Goal: Browse casually

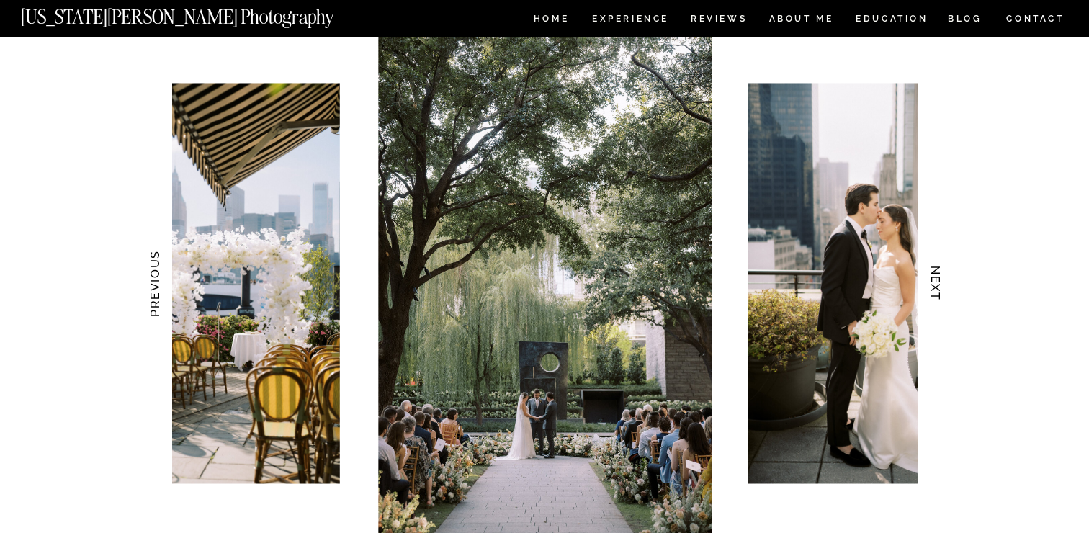
scroll to position [1335, 0]
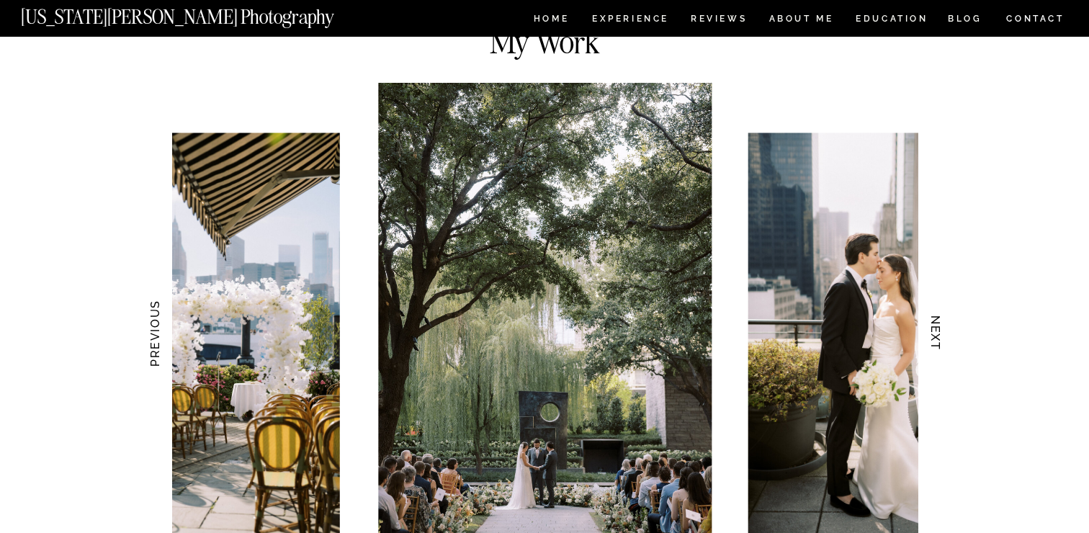
click at [931, 333] on h3 "NEXT" at bounding box center [935, 333] width 15 height 91
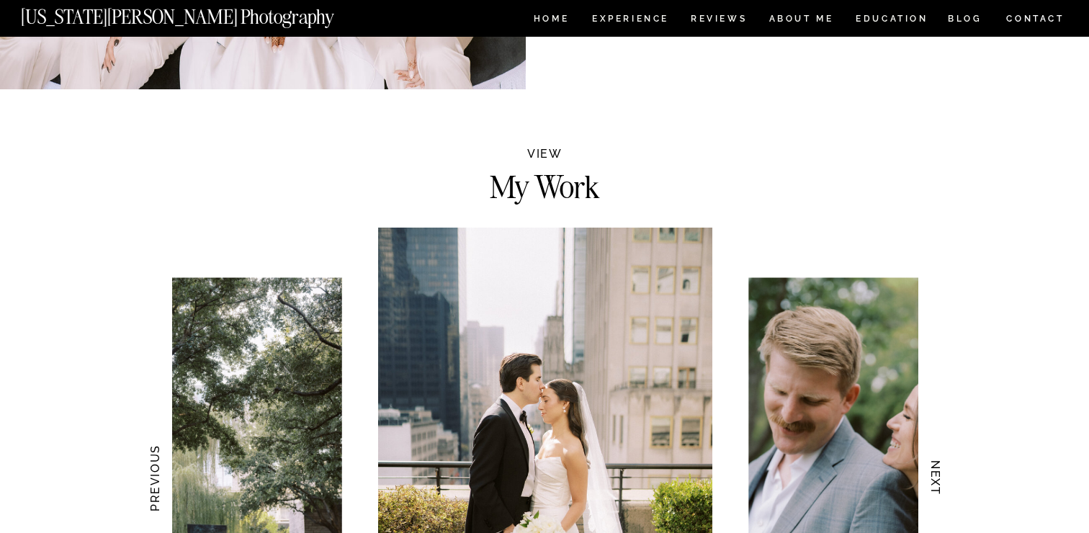
scroll to position [1138, 0]
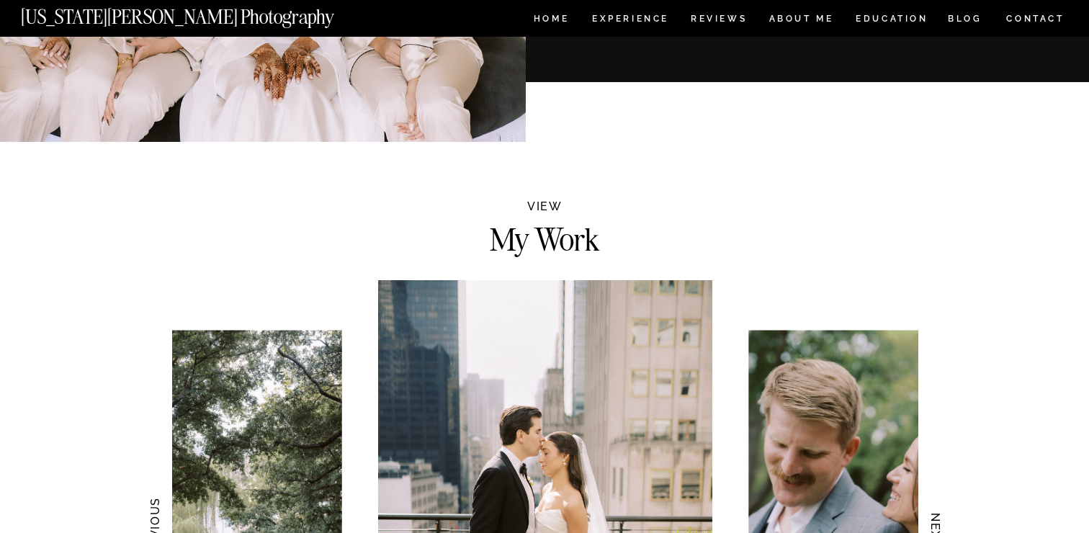
click at [631, 386] on img at bounding box center [544, 530] width 333 height 501
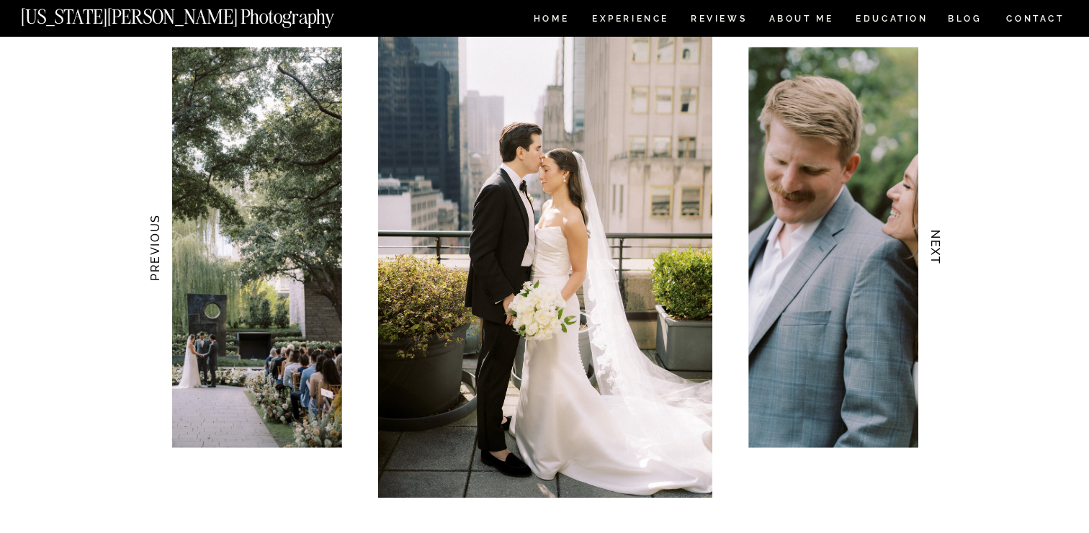
scroll to position [1404, 0]
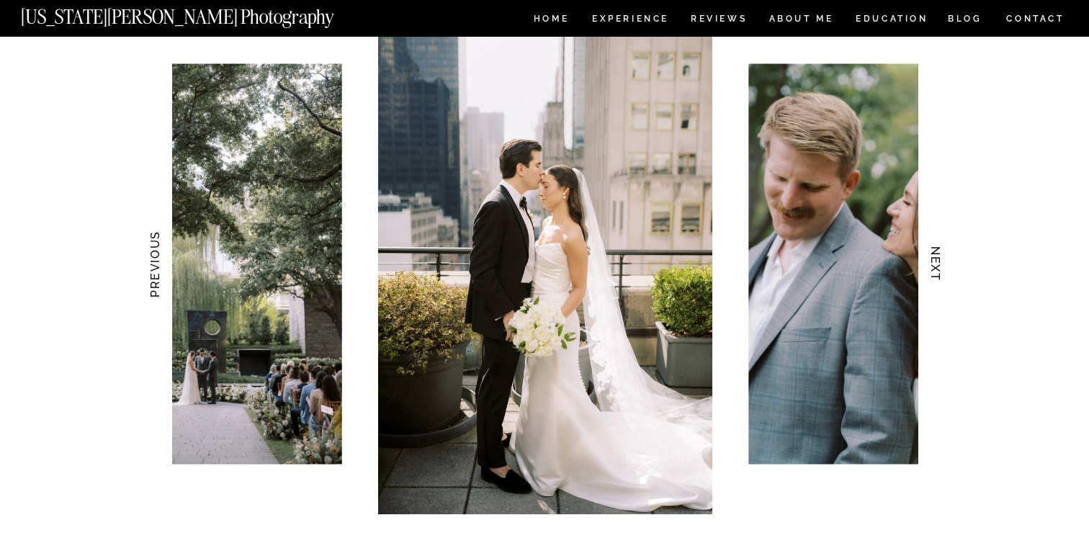
click at [935, 264] on h3 "NEXT" at bounding box center [935, 264] width 15 height 91
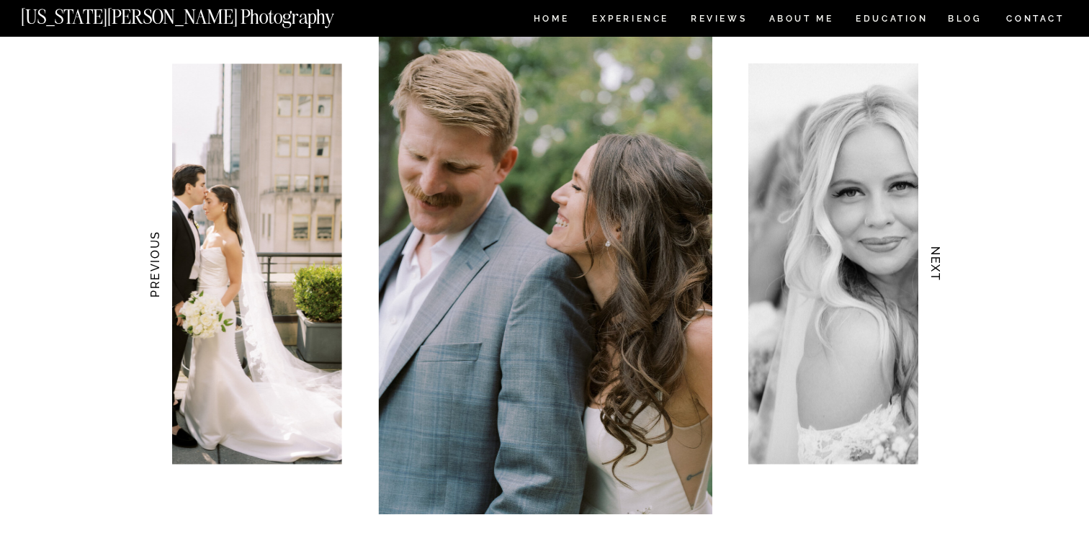
click at [935, 264] on h3 "NEXT" at bounding box center [935, 264] width 15 height 91
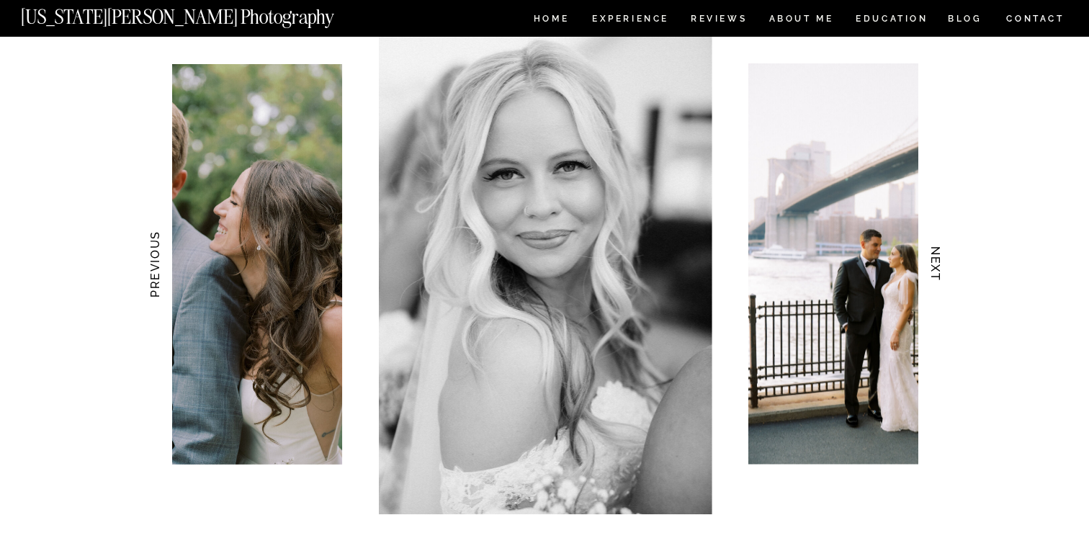
click at [935, 264] on h3 "NEXT" at bounding box center [935, 264] width 15 height 91
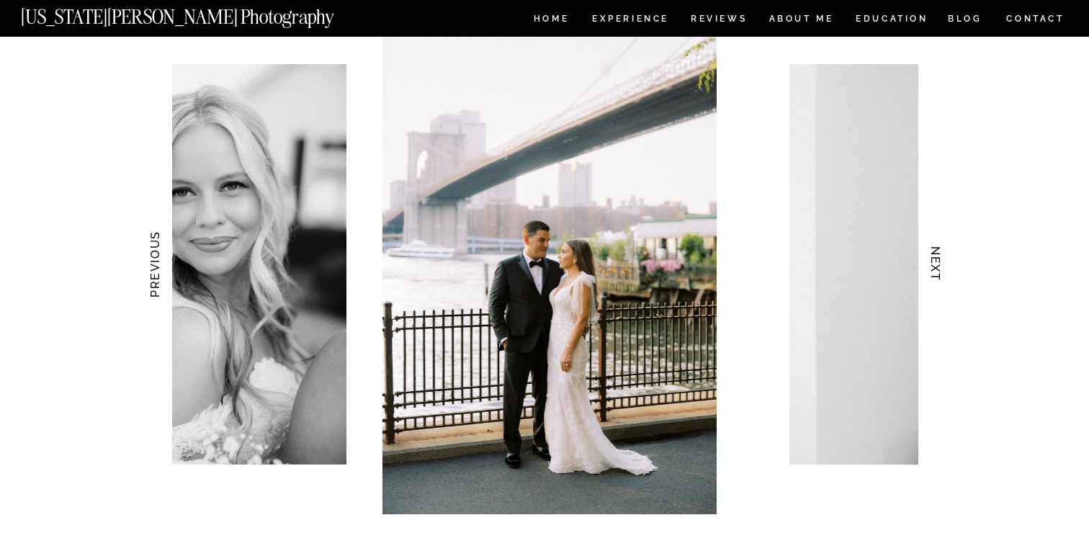
click at [935, 264] on h3 "NEXT" at bounding box center [935, 264] width 15 height 91
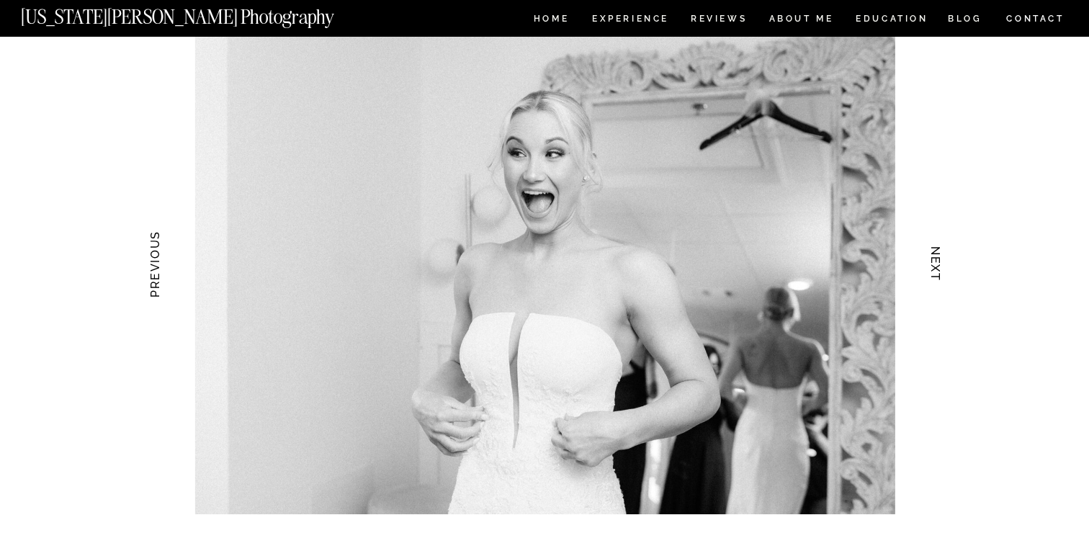
click at [935, 264] on h3 "NEXT" at bounding box center [935, 264] width 15 height 91
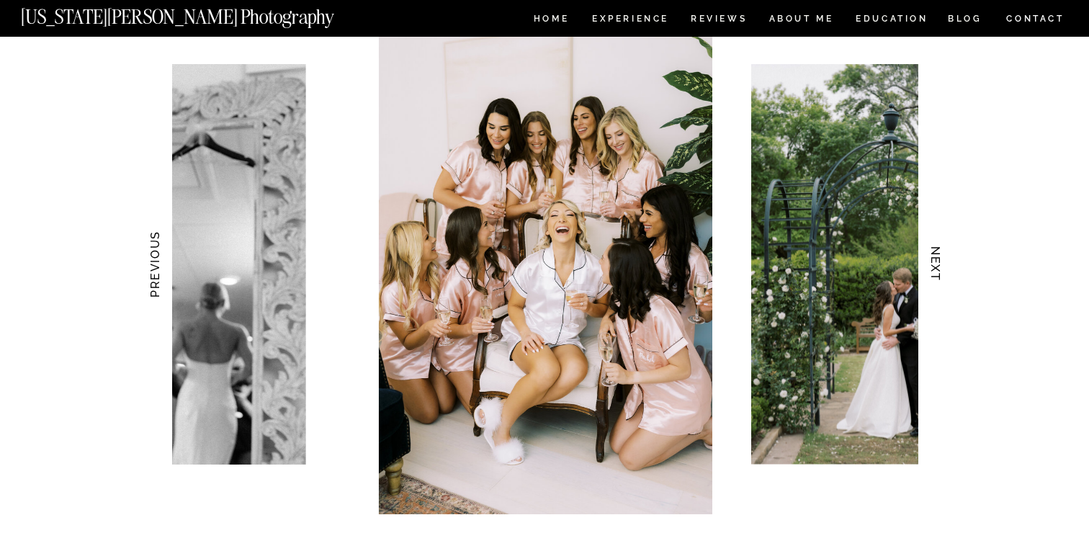
click at [935, 264] on h3 "NEXT" at bounding box center [935, 264] width 15 height 91
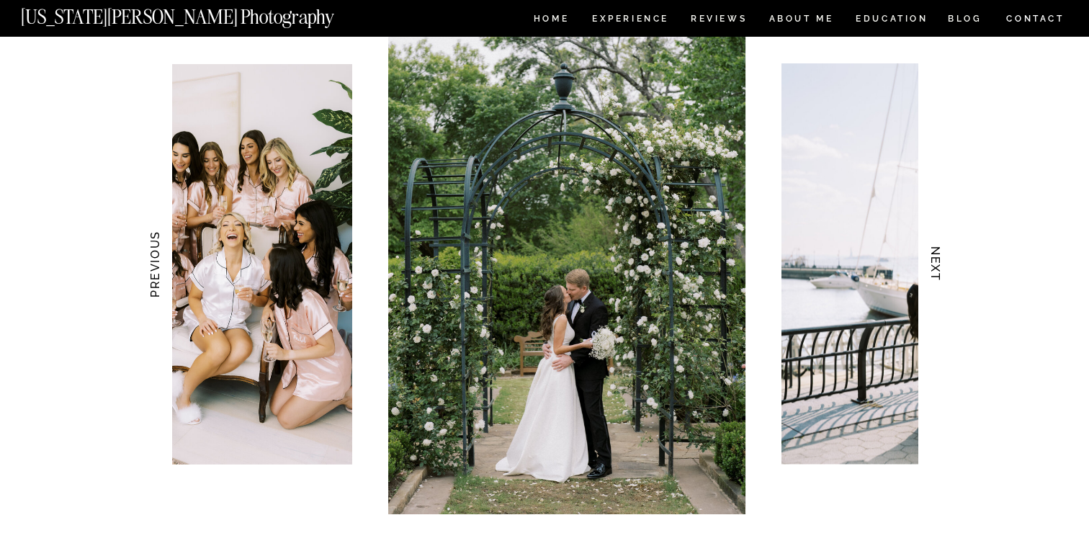
click at [935, 264] on h3 "NEXT" at bounding box center [935, 264] width 15 height 91
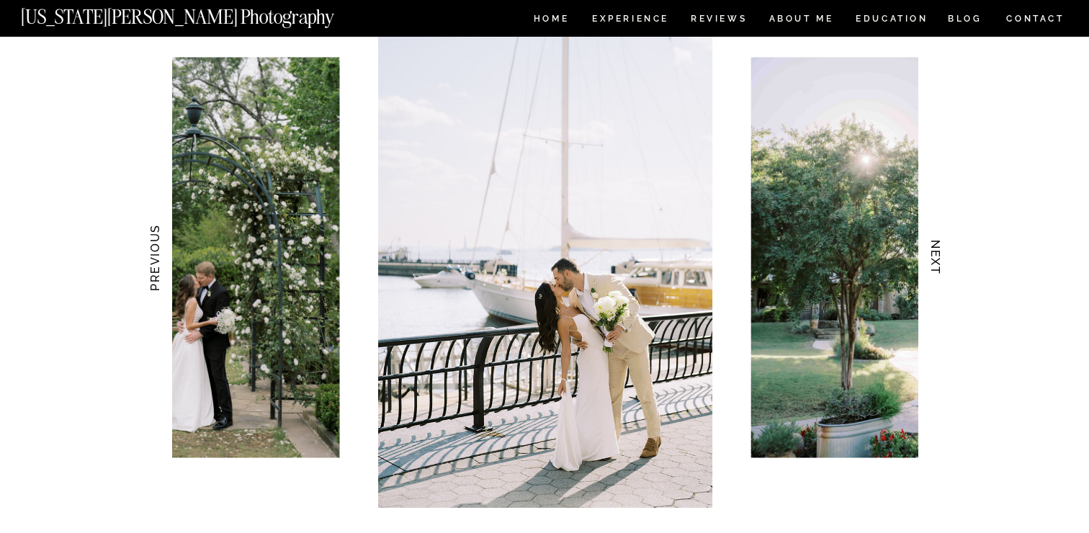
scroll to position [1467, 0]
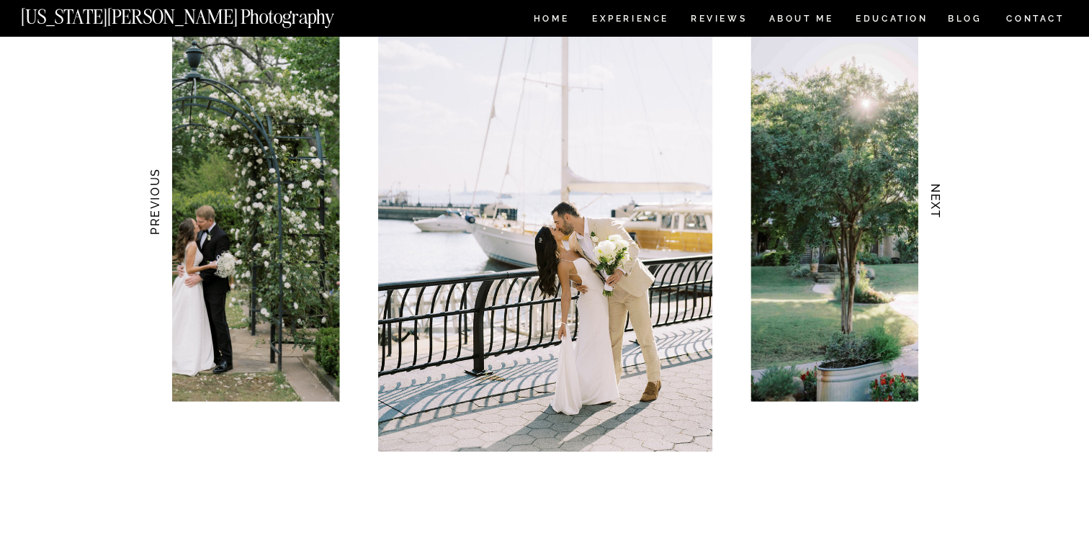
click at [434, 187] on img at bounding box center [544, 201] width 333 height 501
click at [434, 186] on img at bounding box center [544, 201] width 333 height 501
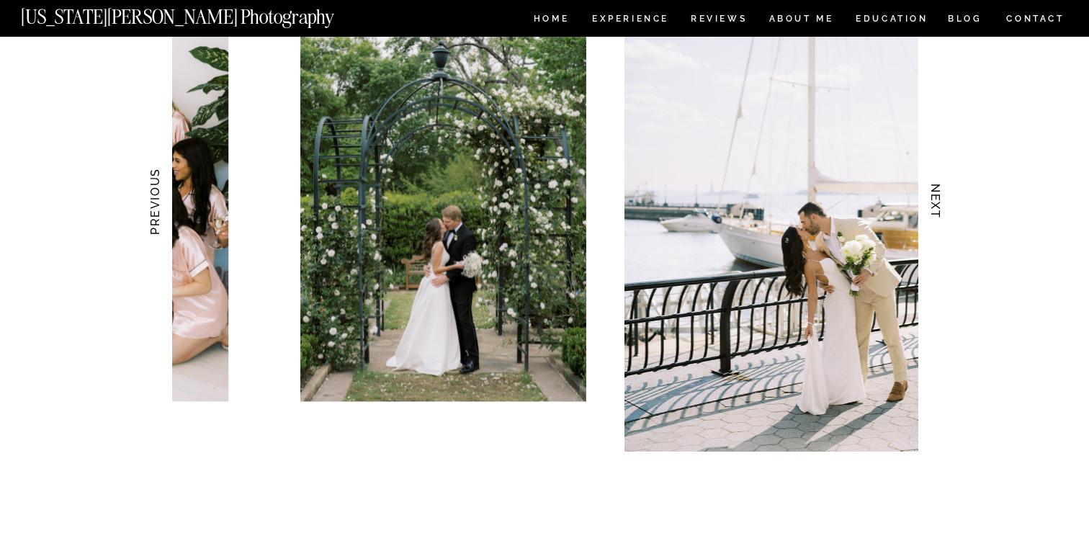
click at [633, 169] on img at bounding box center [791, 201] width 333 height 501
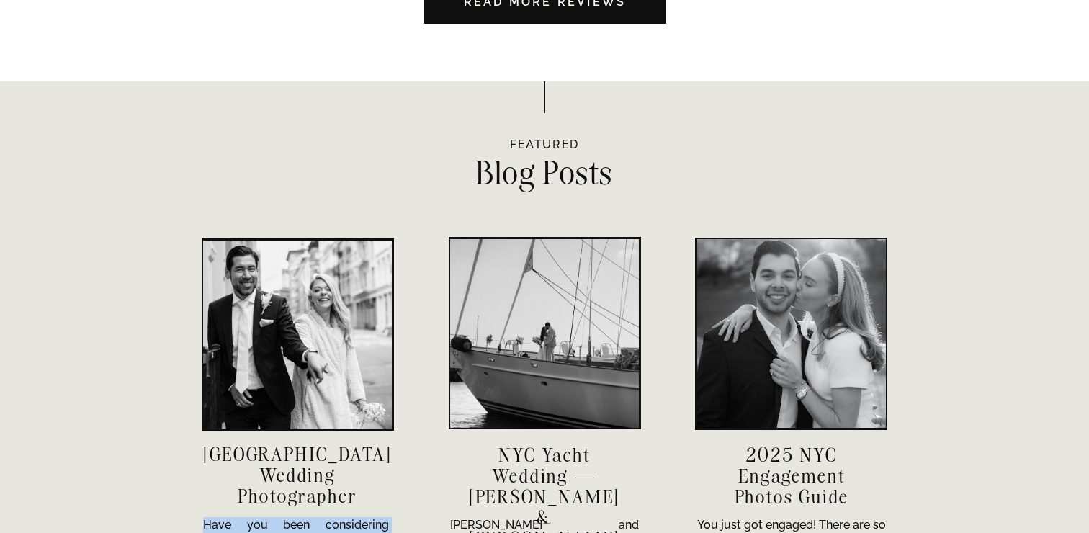
scroll to position [4227, 0]
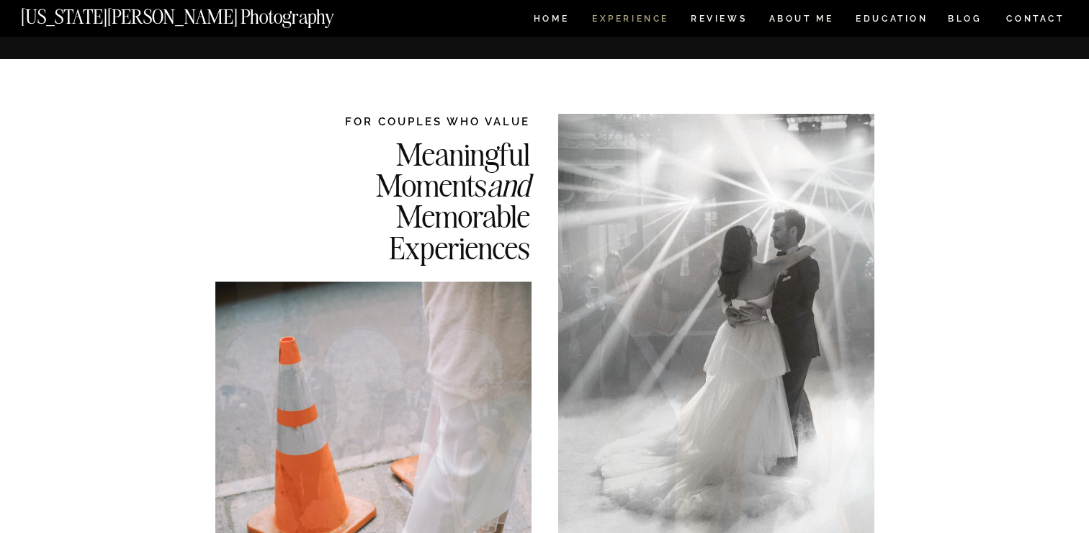
scroll to position [5688, 0]
